Goal: Participate in discussion

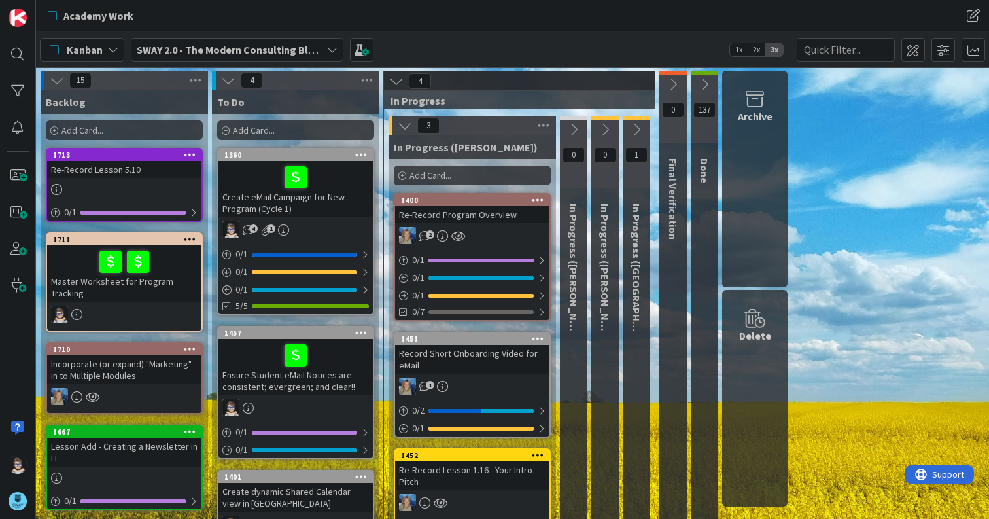
click at [639, 129] on icon at bounding box center [636, 129] width 14 height 14
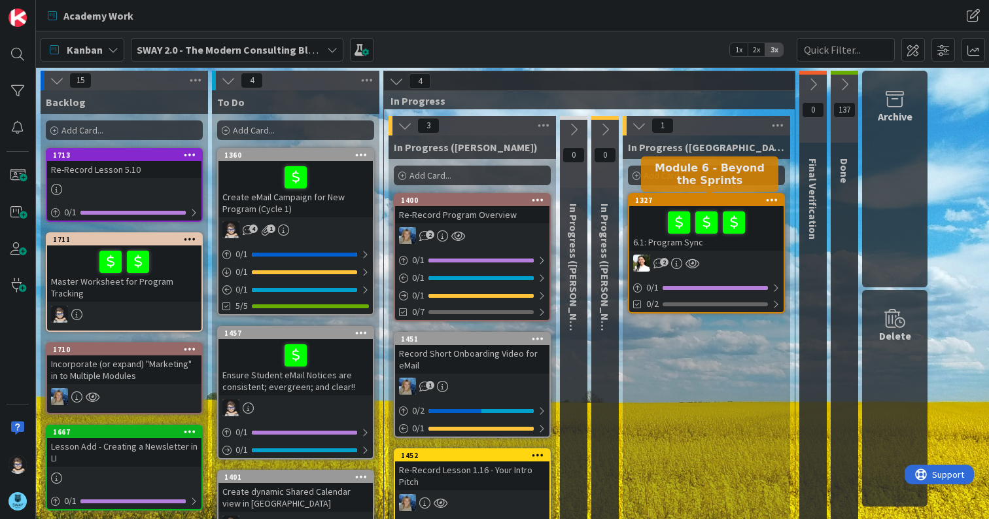
click at [677, 203] on div "1327" at bounding box center [709, 200] width 148 height 9
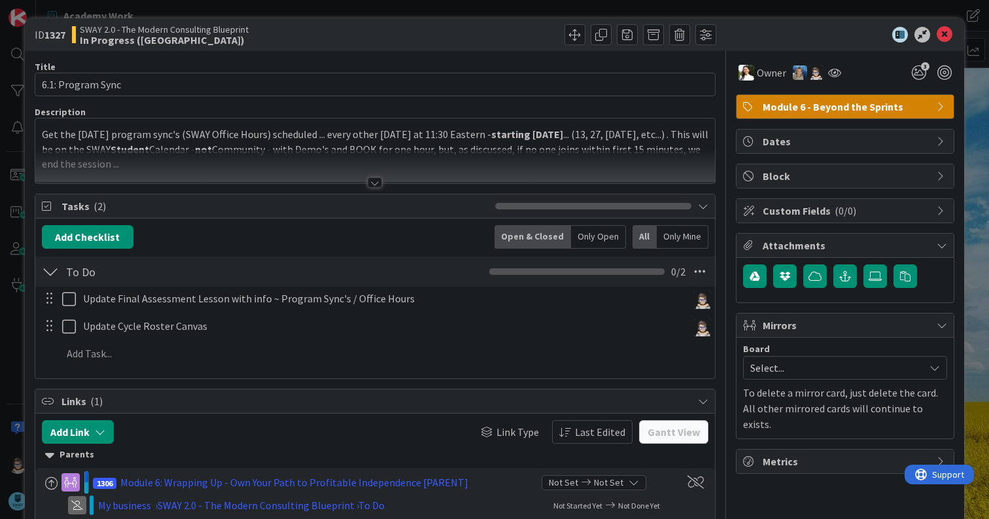
click at [371, 184] on div at bounding box center [374, 182] width 14 height 10
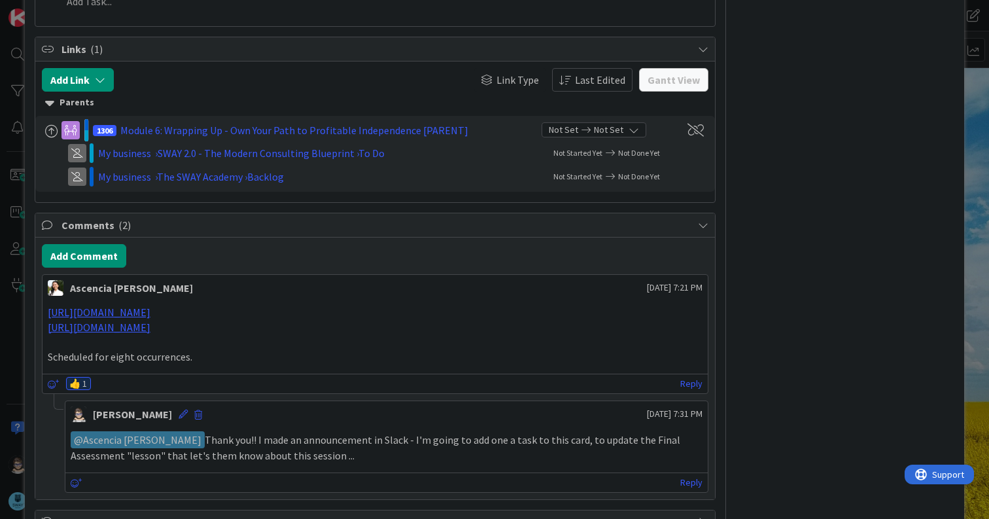
scroll to position [668, 0]
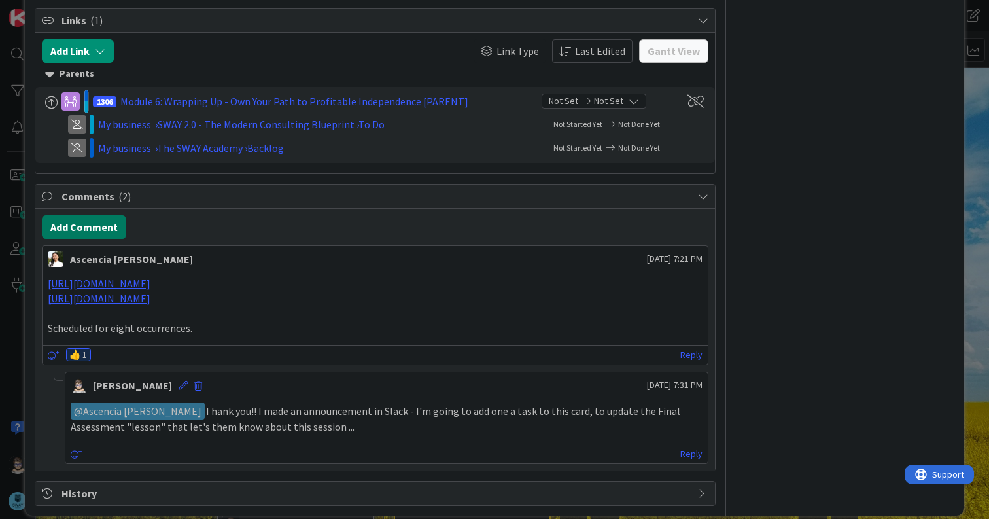
click at [108, 215] on button "Add Comment" at bounding box center [84, 227] width 84 height 24
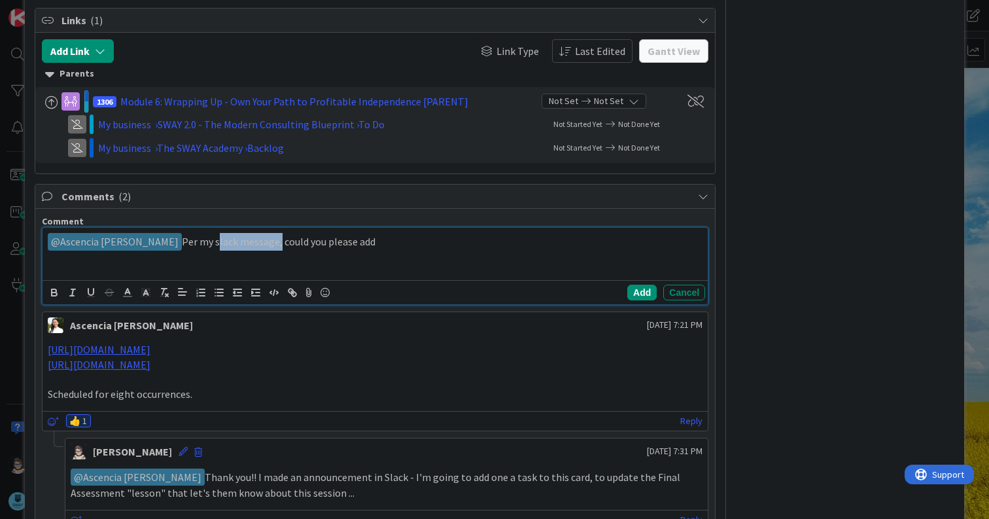
drag, startPoint x: 192, startPoint y: 229, endPoint x: 252, endPoint y: 228, distance: 59.5
click at [252, 233] on p "﻿ @ Ascencia Fike Komala ﻿ Per my slack message, could you please add" at bounding box center [375, 242] width 655 height 18
click at [288, 286] on icon "button" at bounding box center [292, 292] width 12 height 12
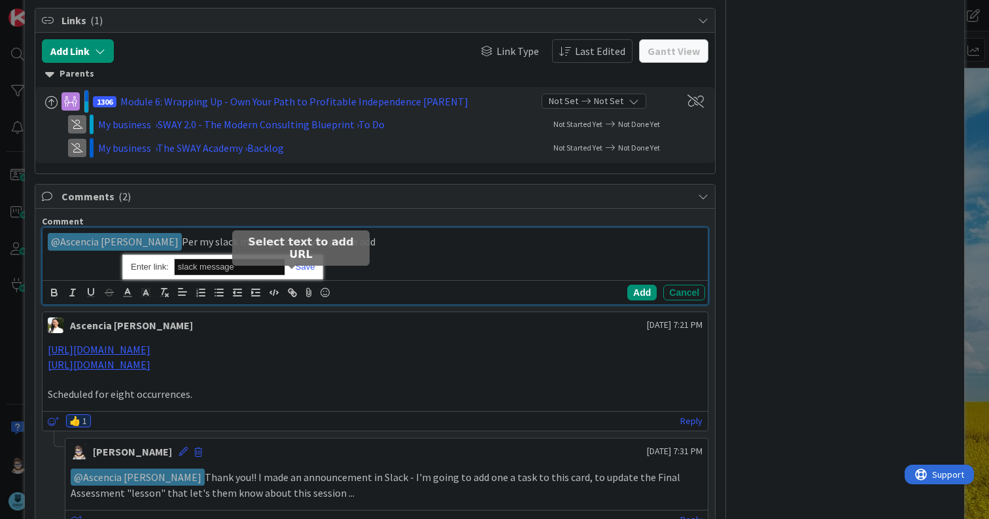
paste input "https://swayonlineschool.slack.com/archives/C07BX61AWE4/p1760120632234679?threa…"
type input "https://swayonlineschool.slack.com/archives/C07BX61AWE4/p1760120632234679?threa…"
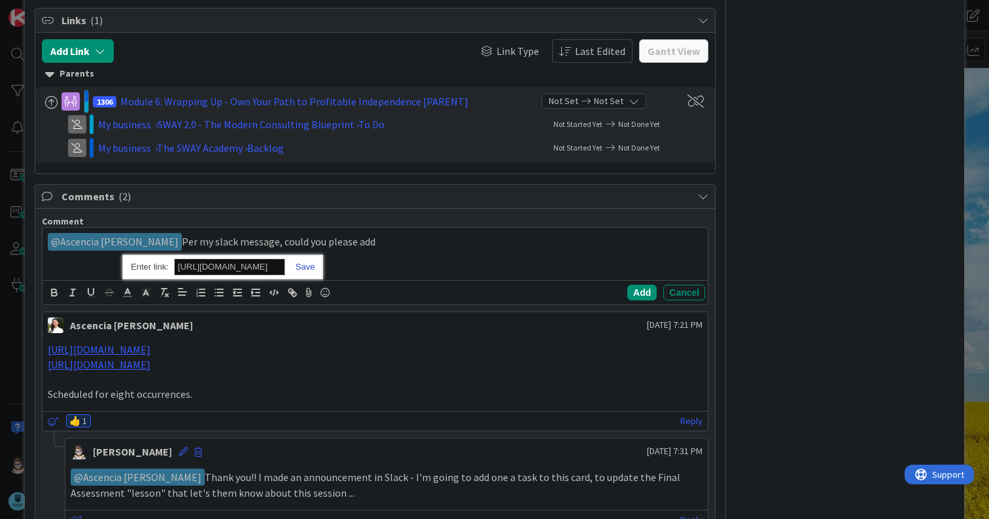
scroll to position [0, 0]
click at [309, 262] on link at bounding box center [300, 267] width 30 height 10
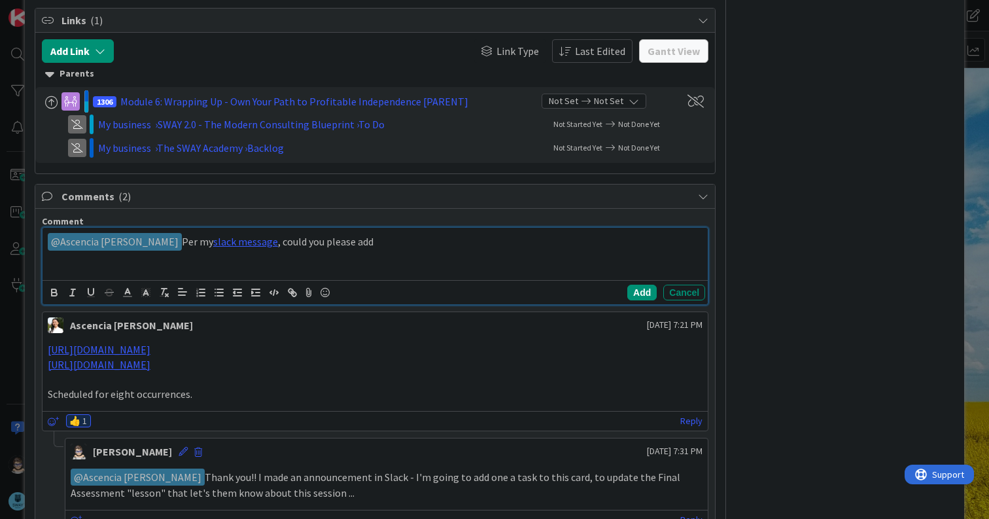
click at [387, 233] on p "﻿ @ Ascencia Fike Komala ﻿ Per my slack message , could you please add" at bounding box center [375, 242] width 655 height 18
click at [522, 233] on p "﻿ @ Ascencia Fike Komala ﻿ Per my slack message , could you please add a second…" at bounding box center [375, 249] width 655 height 32
drag, startPoint x: 83, startPoint y: 243, endPoint x: 119, endPoint y: 240, distance: 36.1
click at [119, 240] on p "﻿ @ Ascencia Fike Komala ﻿ Per my slack message , could you please add a second…" at bounding box center [375, 249] width 655 height 32
click at [326, 283] on icon at bounding box center [325, 292] width 16 height 18
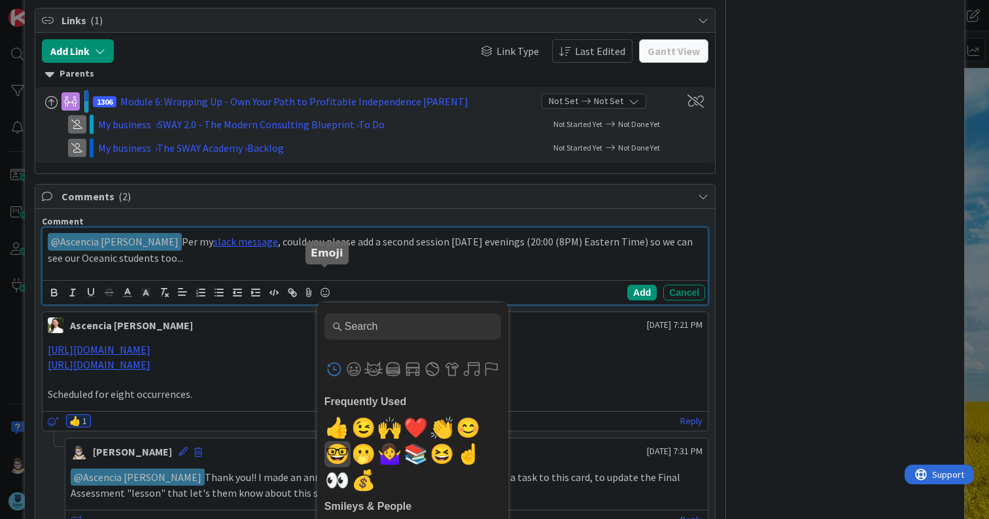
click at [339, 441] on span "🤓" at bounding box center [337, 454] width 31 height 26
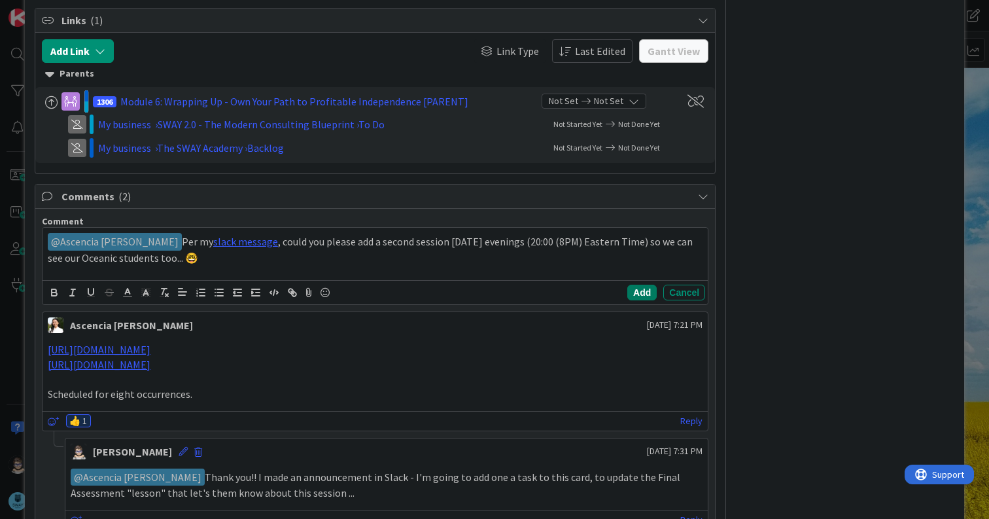
click at [631, 284] on button "Add" at bounding box center [641, 292] width 29 height 16
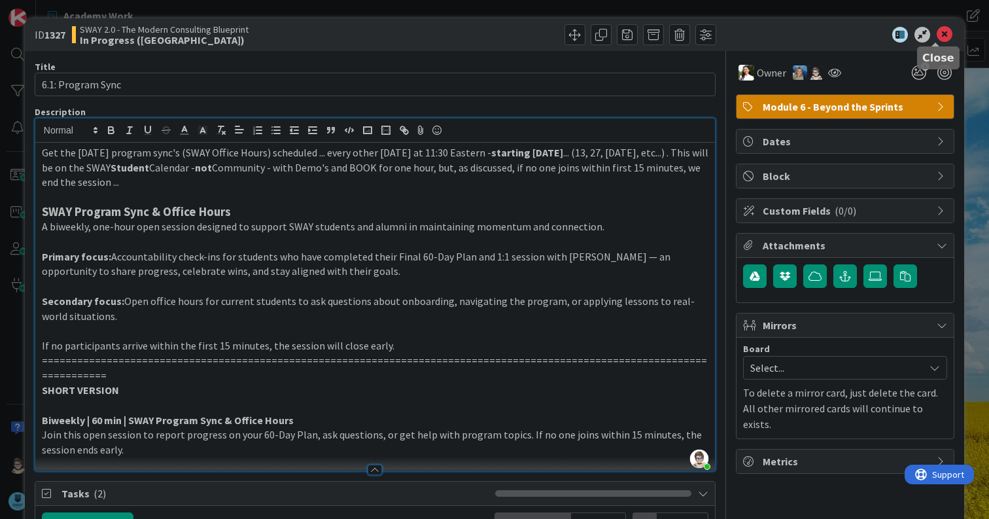
click at [936, 37] on icon at bounding box center [944, 35] width 16 height 16
